Goal: Use online tool/utility

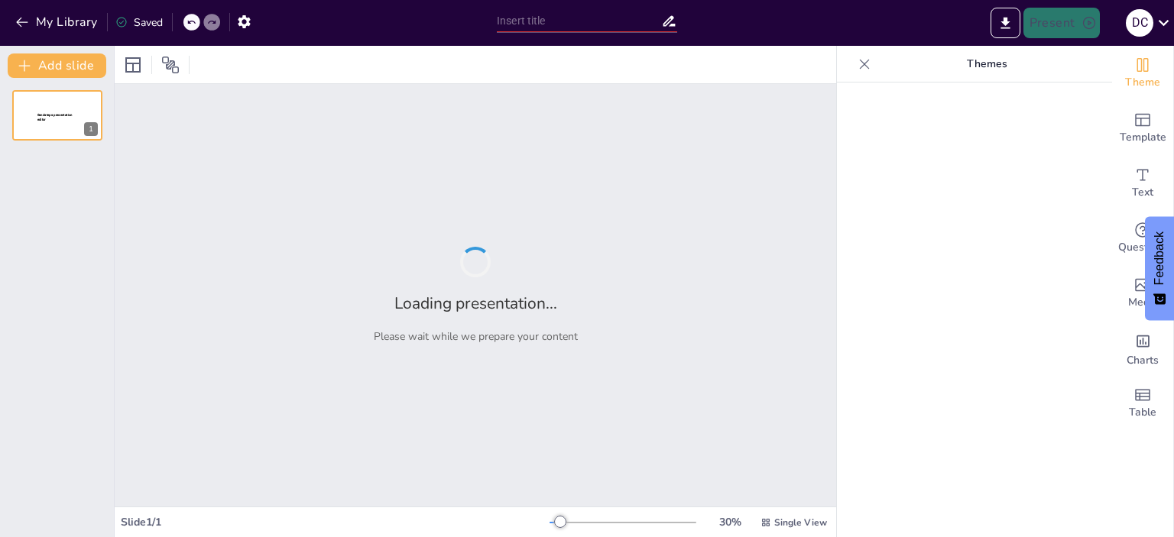
type input "Fortalecimiento de la Reputación Digital: Un Enfoque Integral para [US_STATE][G…"
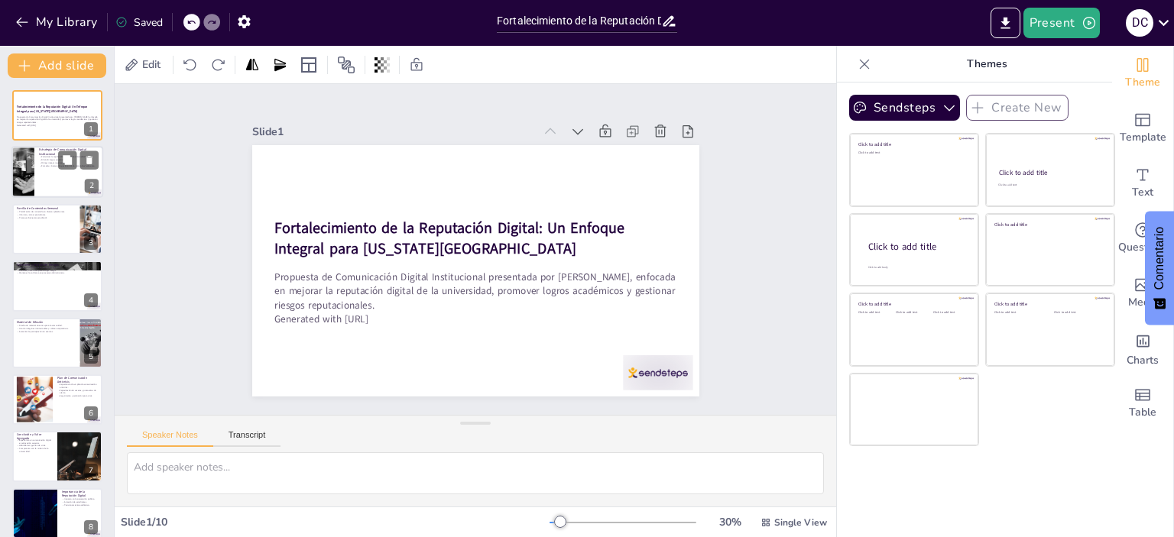
click at [40, 164] on p "Fomentar interacción positiva con la comunidad educativa." at bounding box center [69, 165] width 60 height 3
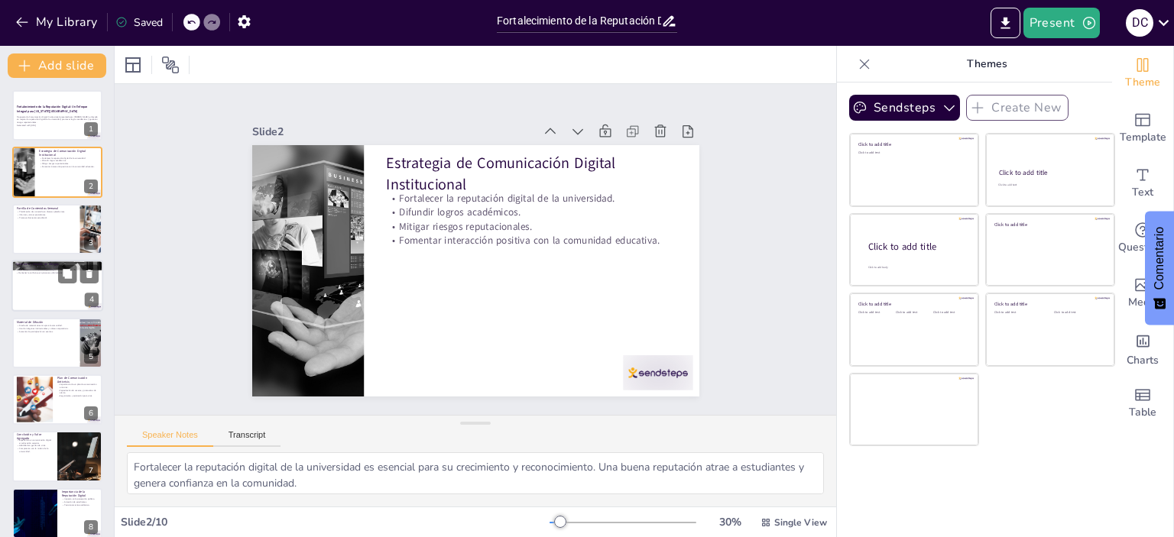
click at [31, 283] on div at bounding box center [57, 286] width 92 height 52
type textarea "El análisis de casos de comentarios negativos permite identificar áreas de mejo…"
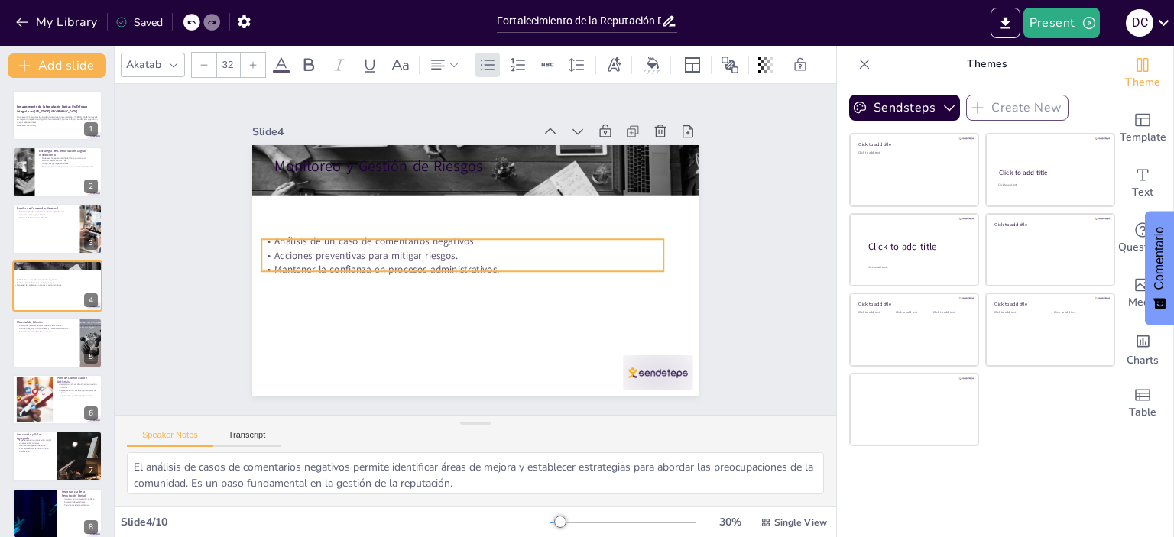
drag, startPoint x: 345, startPoint y: 199, endPoint x: 332, endPoint y: 264, distance: 66.4
click at [332, 264] on p "Mantener la confianza en procesos administrativos." at bounding box center [459, 266] width 397 height 97
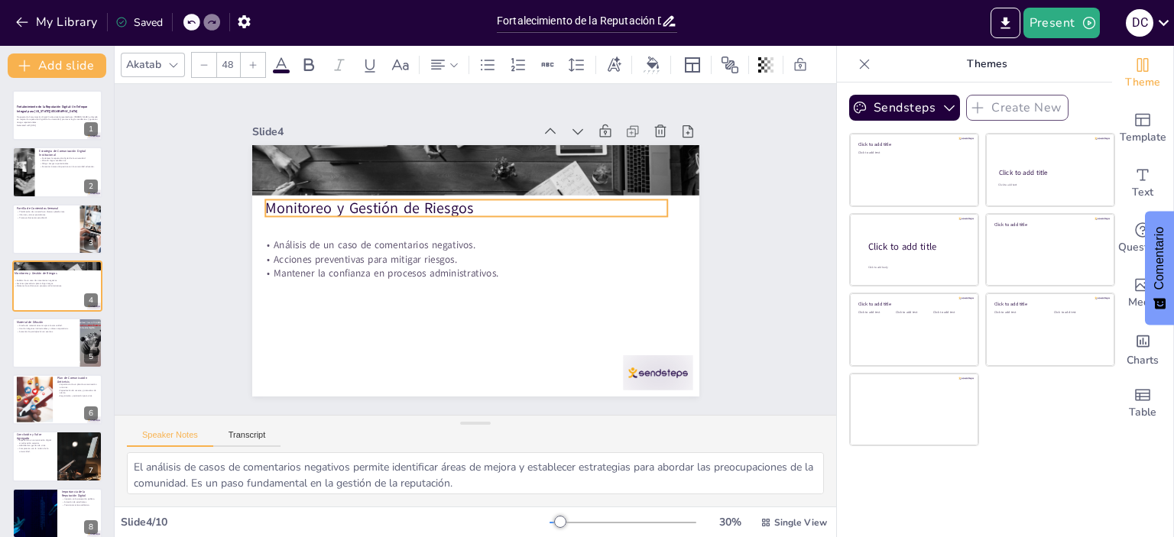
drag, startPoint x: 333, startPoint y: 157, endPoint x: 324, endPoint y: 198, distance: 42.3
click at [324, 198] on p "Monitoreo y Gestión de Riesgos" at bounding box center [471, 207] width 402 height 63
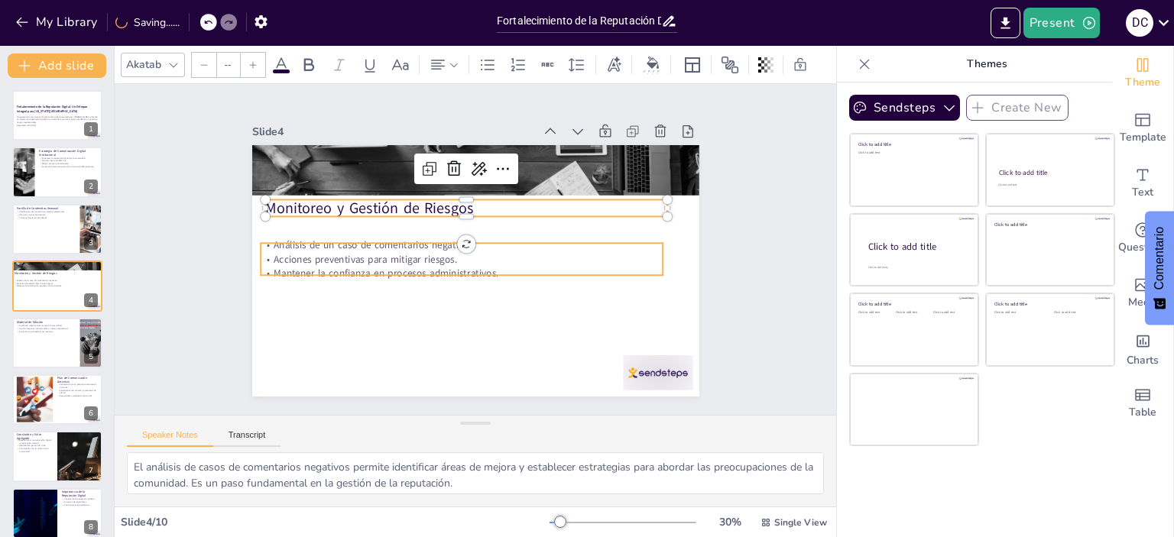
type input "32"
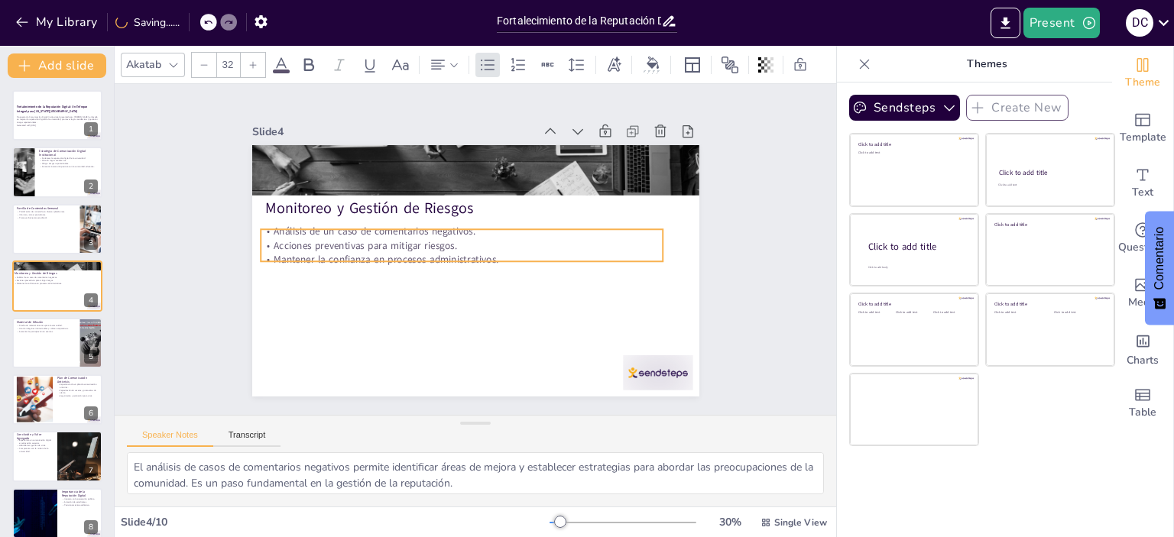
drag, startPoint x: 315, startPoint y: 264, endPoint x: 315, endPoint y: 250, distance: 13.8
click at [315, 250] on p "Mantener la confianza en procesos administrativos." at bounding box center [460, 258] width 401 height 56
click at [40, 347] on div at bounding box center [57, 343] width 92 height 52
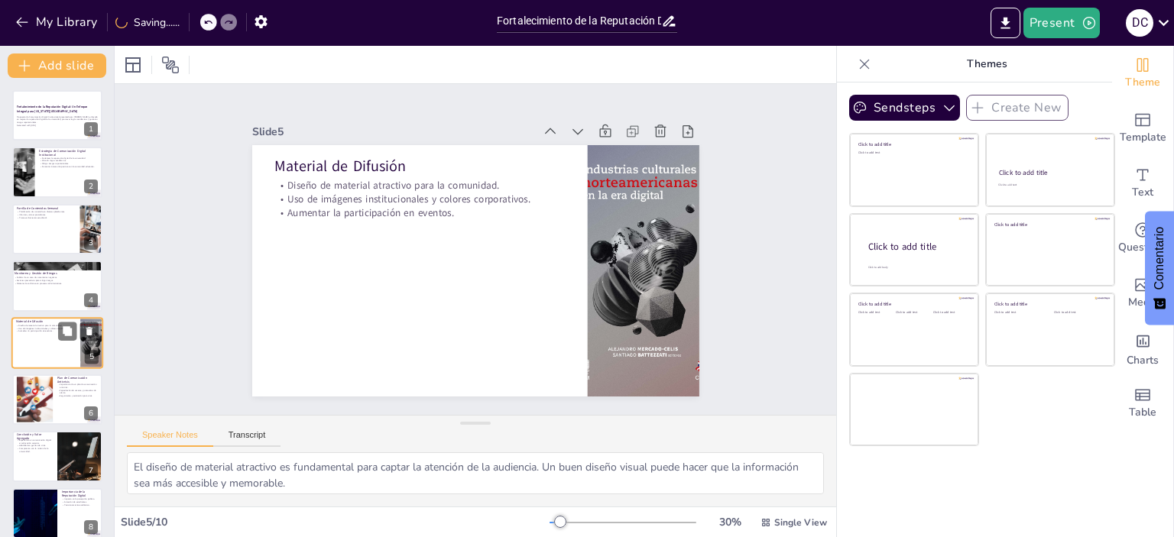
scroll to position [35, 0]
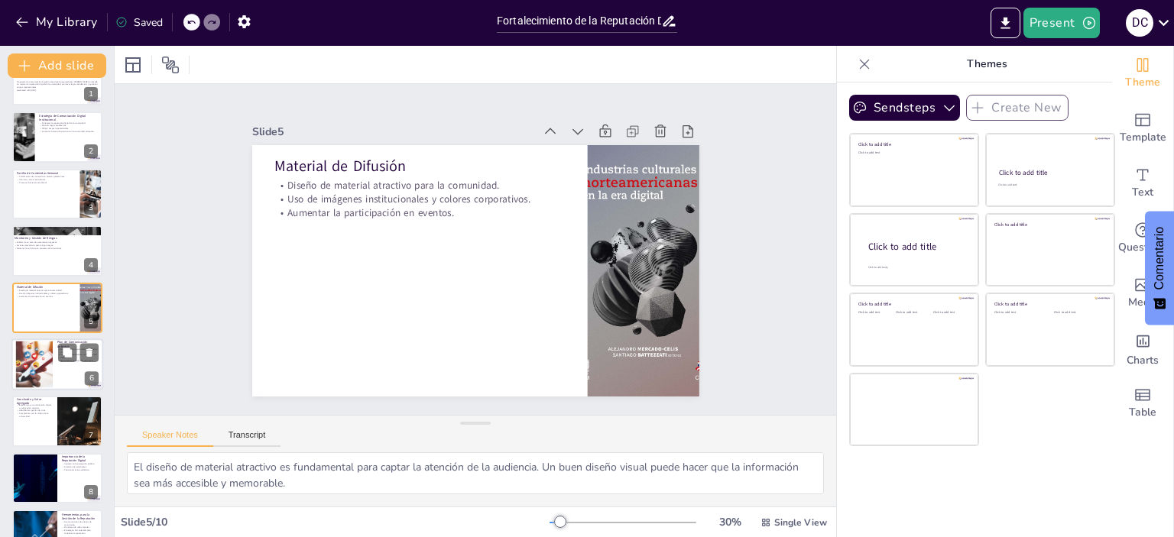
click at [50, 362] on div at bounding box center [34, 365] width 83 height 47
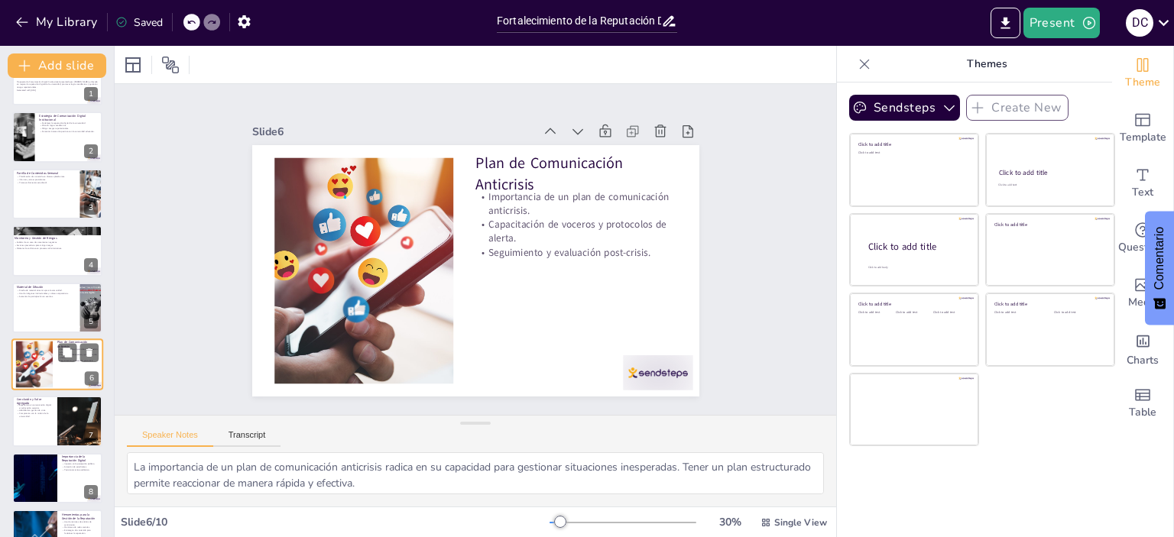
scroll to position [92, 0]
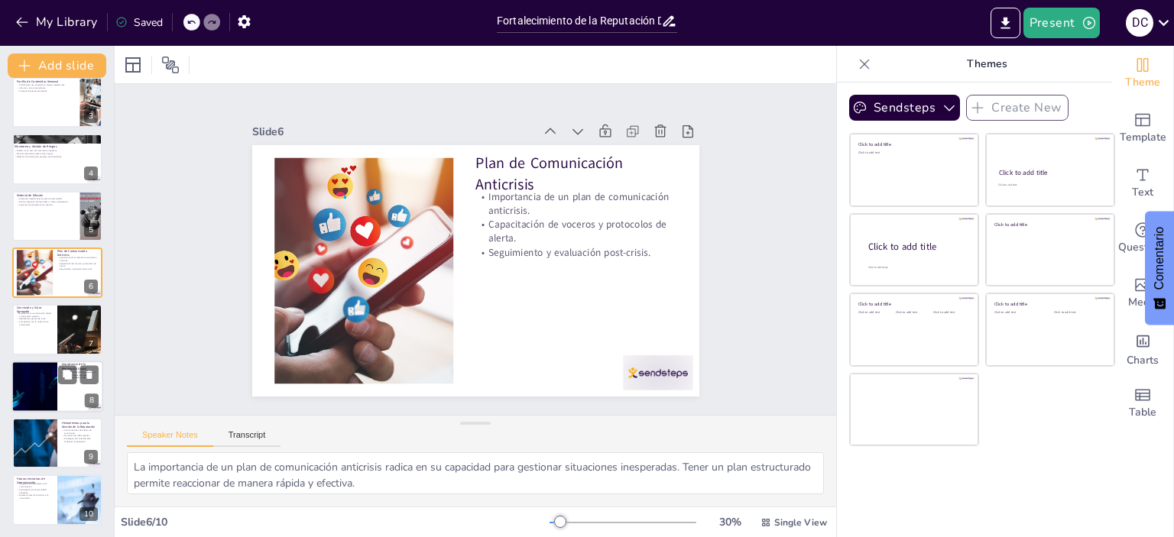
click at [33, 372] on div at bounding box center [35, 387] width 92 height 52
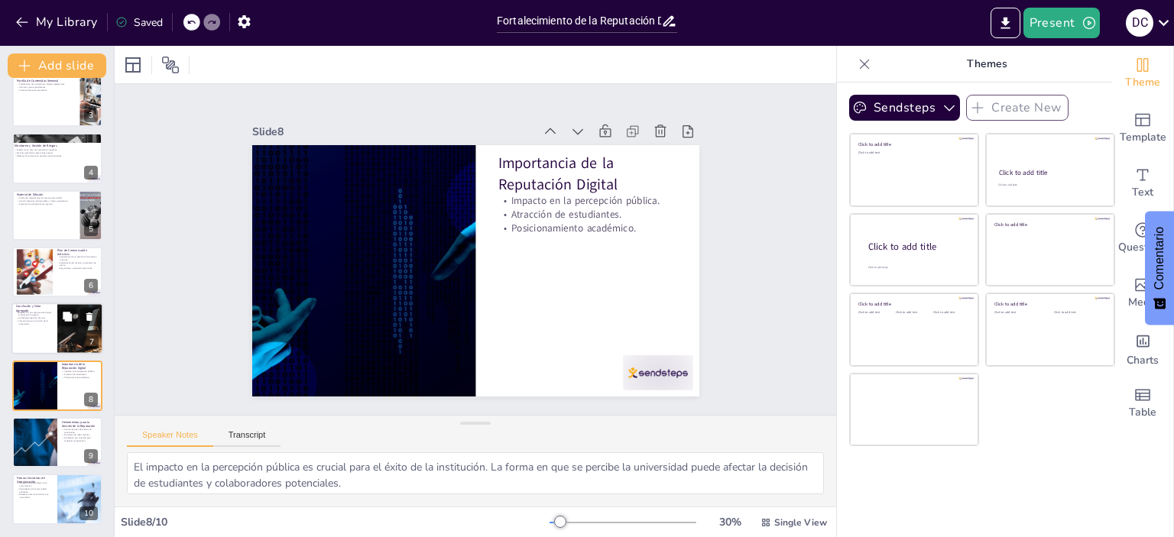
click at [52, 313] on p "Experiencia en comunicación digital en educación superior." at bounding box center [34, 313] width 37 height 5
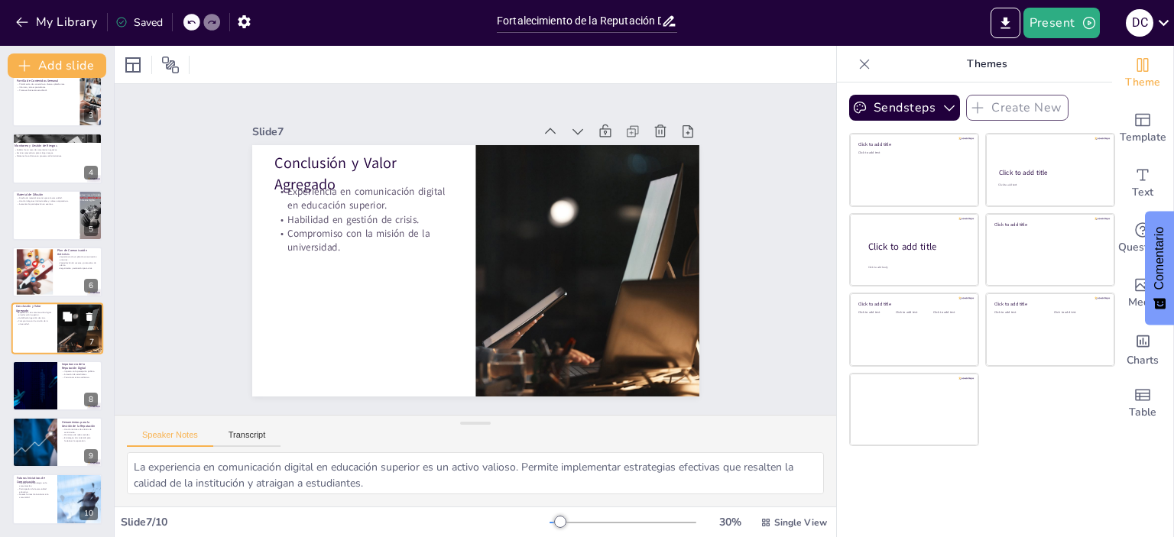
scroll to position [127, 0]
click at [43, 488] on p "Participación de la comunidad educativa." at bounding box center [34, 490] width 37 height 5
type textarea "La integración de tecnología en la comunicación es esencial para adaptarse a la…"
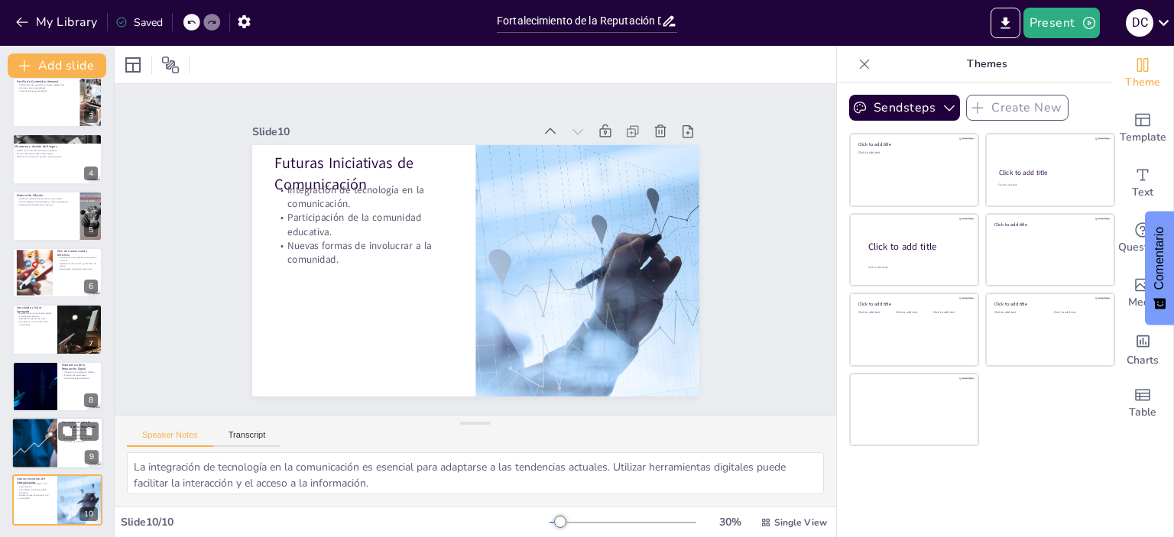
scroll to position [128, 0]
